Goal: Navigation & Orientation: Find specific page/section

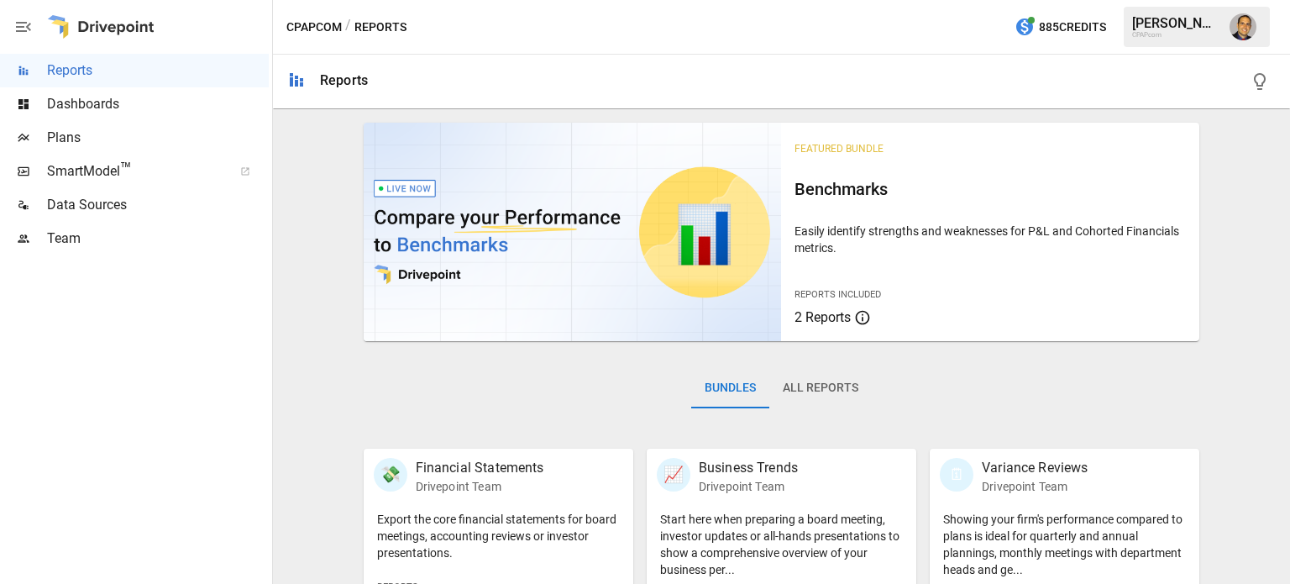
click at [77, 138] on span "Plans" at bounding box center [158, 138] width 222 height 20
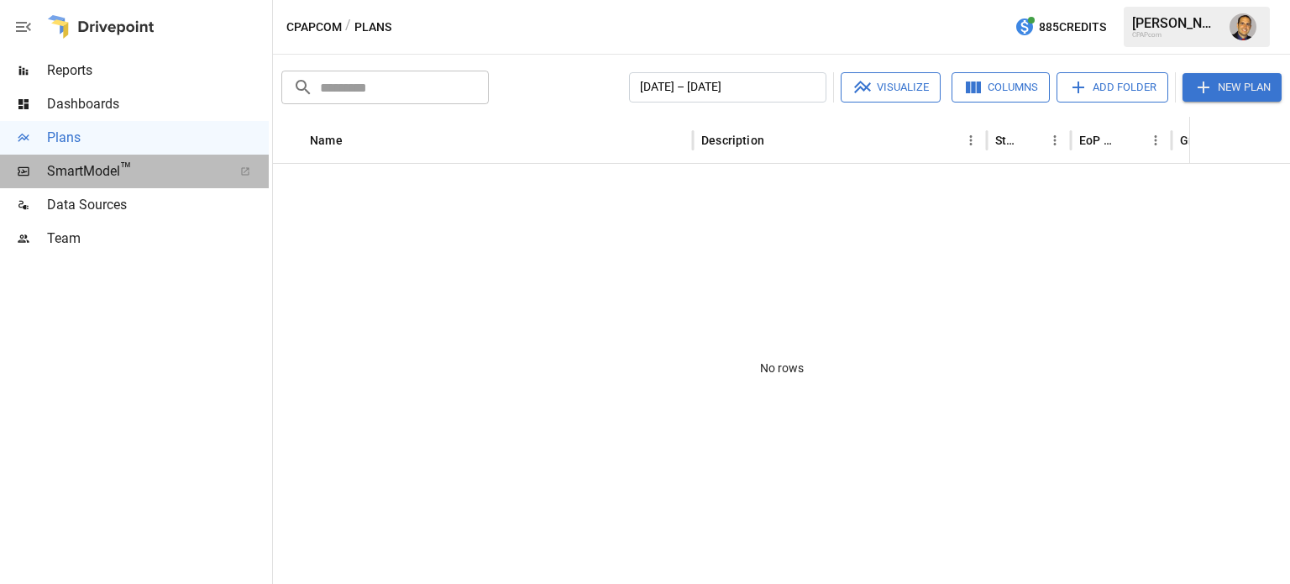
click at [86, 167] on span "SmartModel ™" at bounding box center [134, 171] width 175 height 20
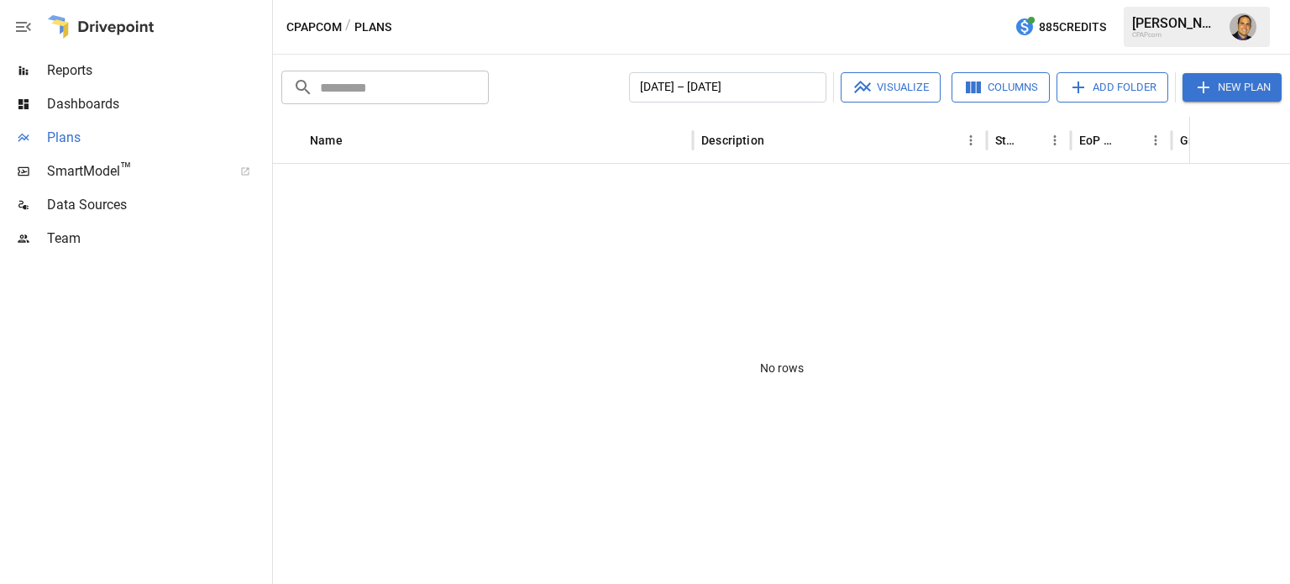
click at [63, 147] on span "Plans" at bounding box center [158, 138] width 222 height 20
click at [60, 136] on span "Plans" at bounding box center [158, 138] width 222 height 20
